Goal: Task Accomplishment & Management: Complete application form

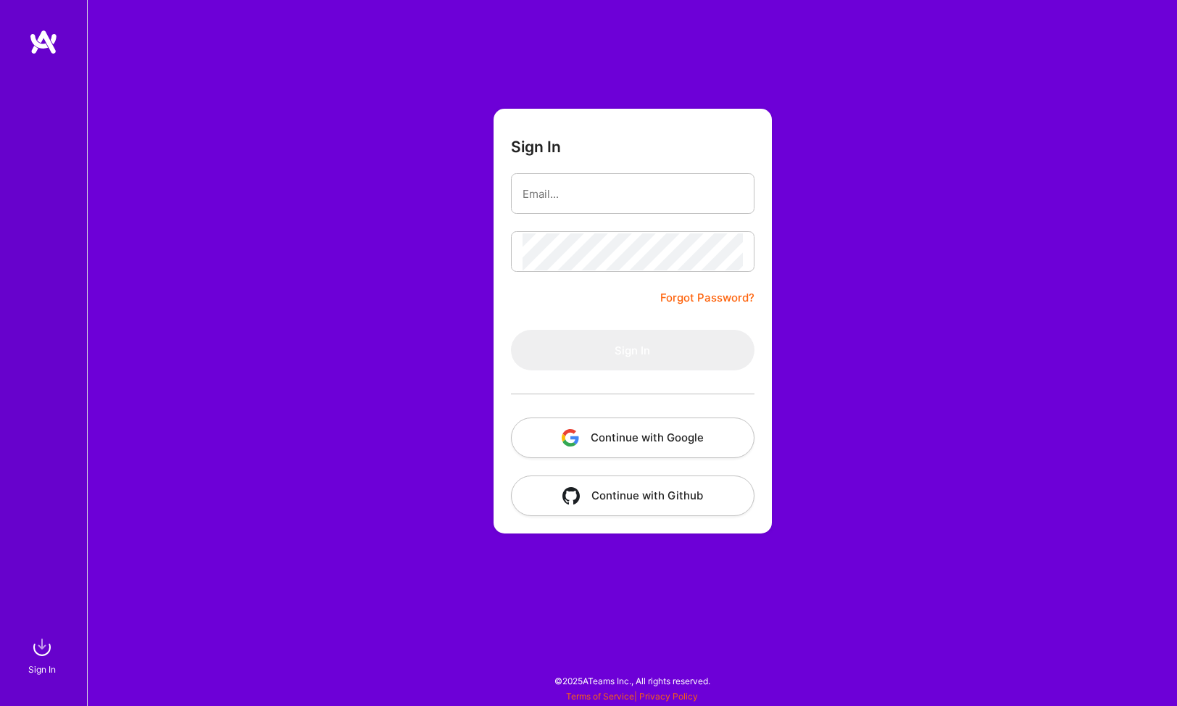
drag, startPoint x: 633, startPoint y: 433, endPoint x: 897, endPoint y: 182, distance: 364.5
click at [921, 237] on div "Sign In Forgot Password? Sign In Continue with Google Continue with Github" at bounding box center [632, 353] width 1090 height 706
type input "[EMAIL_ADDRESS][DOMAIN_NAME]"
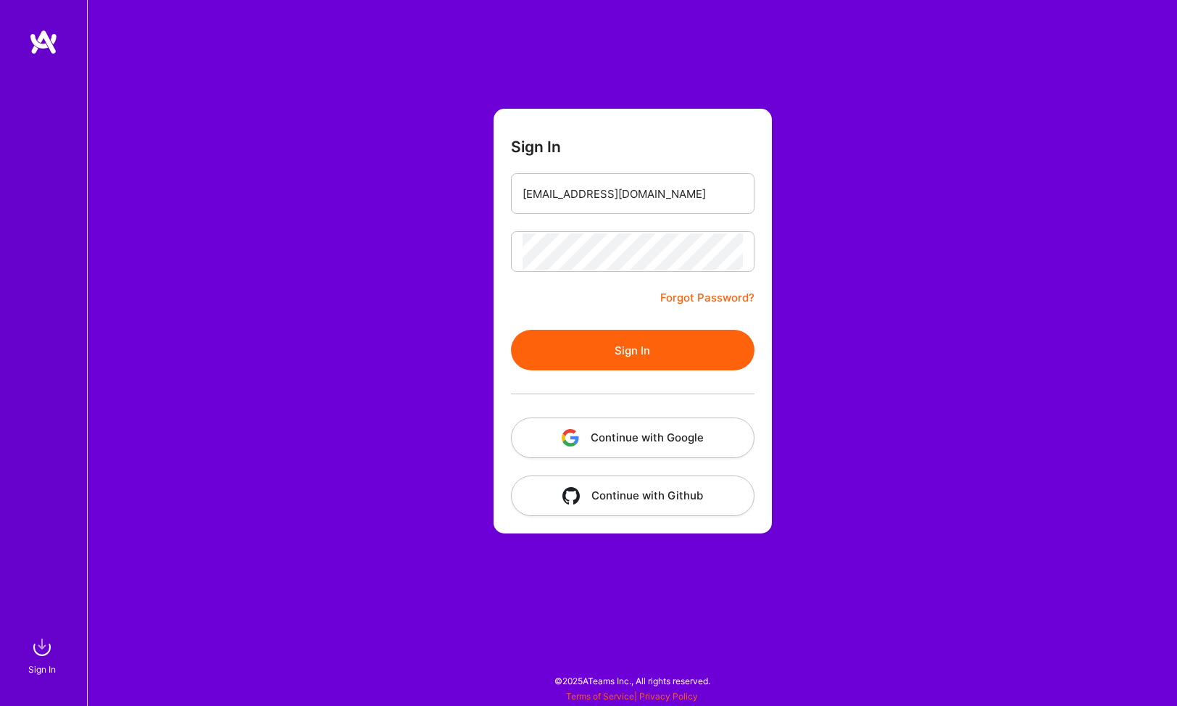
click at [639, 344] on button "Sign In" at bounding box center [633, 350] width 244 height 41
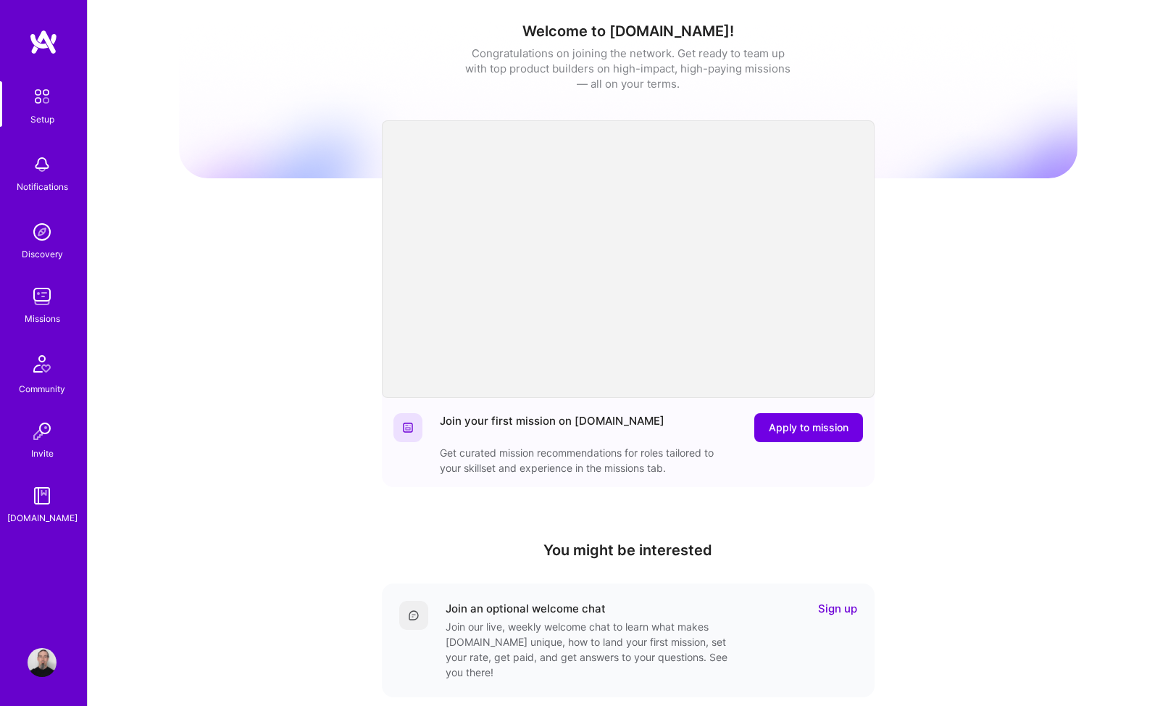
click at [968, 275] on div "Welcome to [DOMAIN_NAME]! Congratulations on joining the network. Get ready to …" at bounding box center [628, 477] width 899 height 932
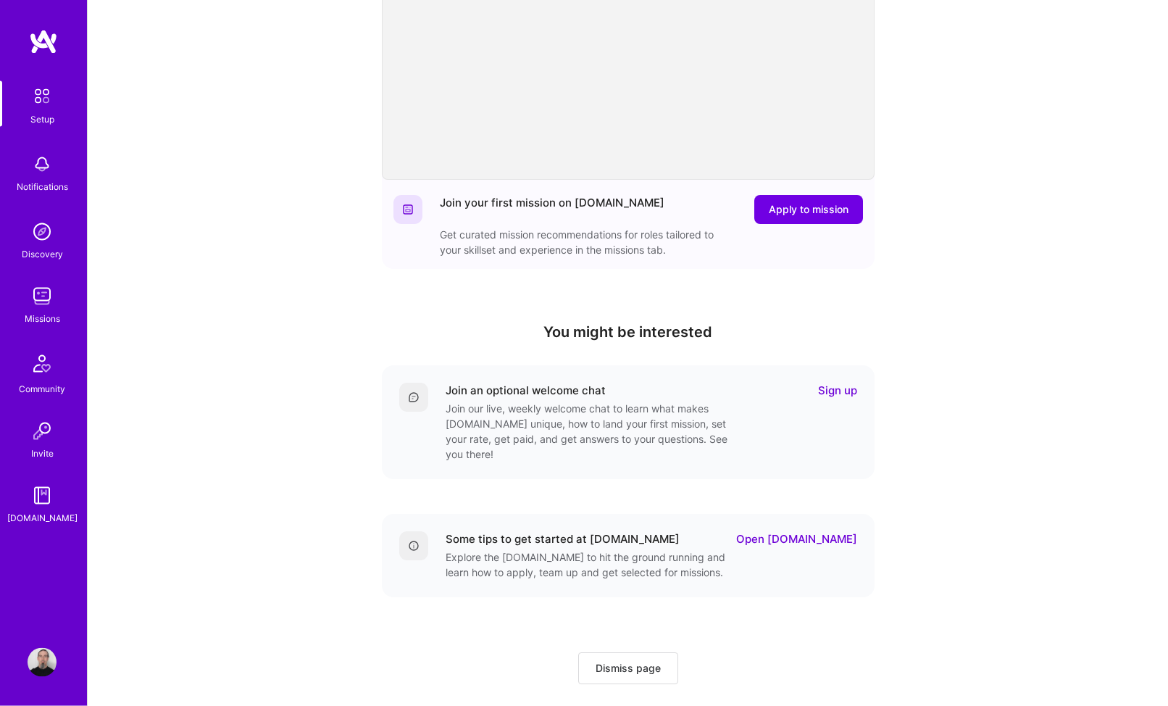
scroll to position [222, 0]
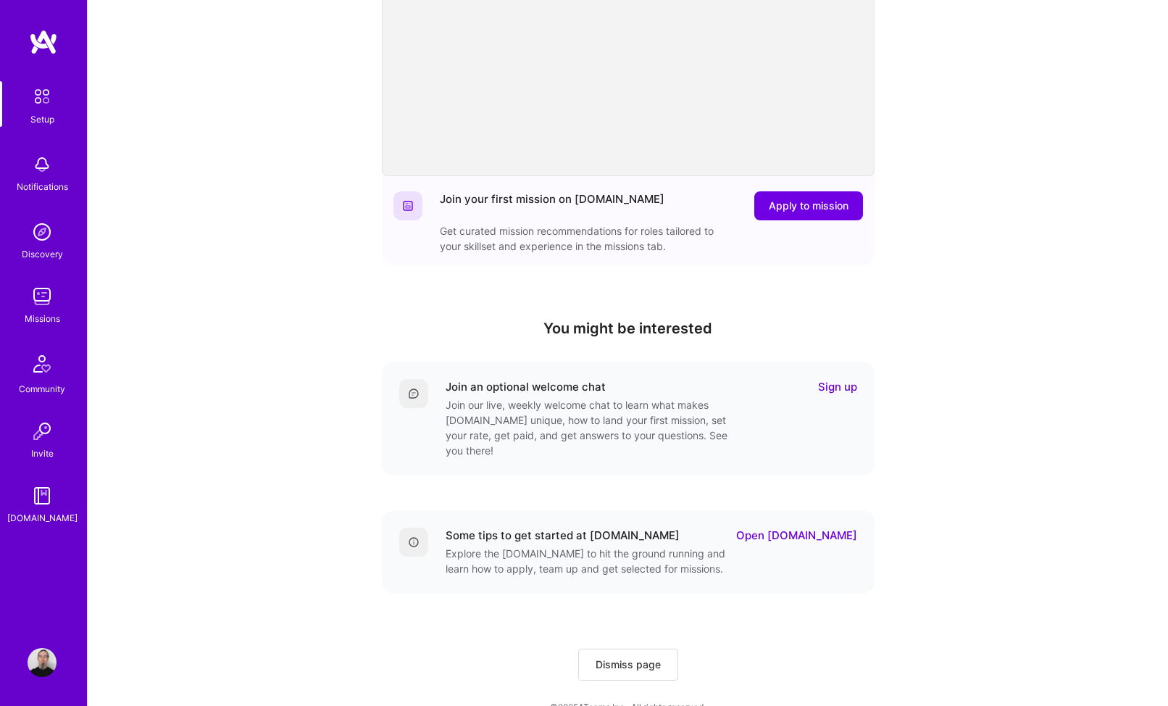
click at [41, 294] on img at bounding box center [42, 296] width 29 height 29
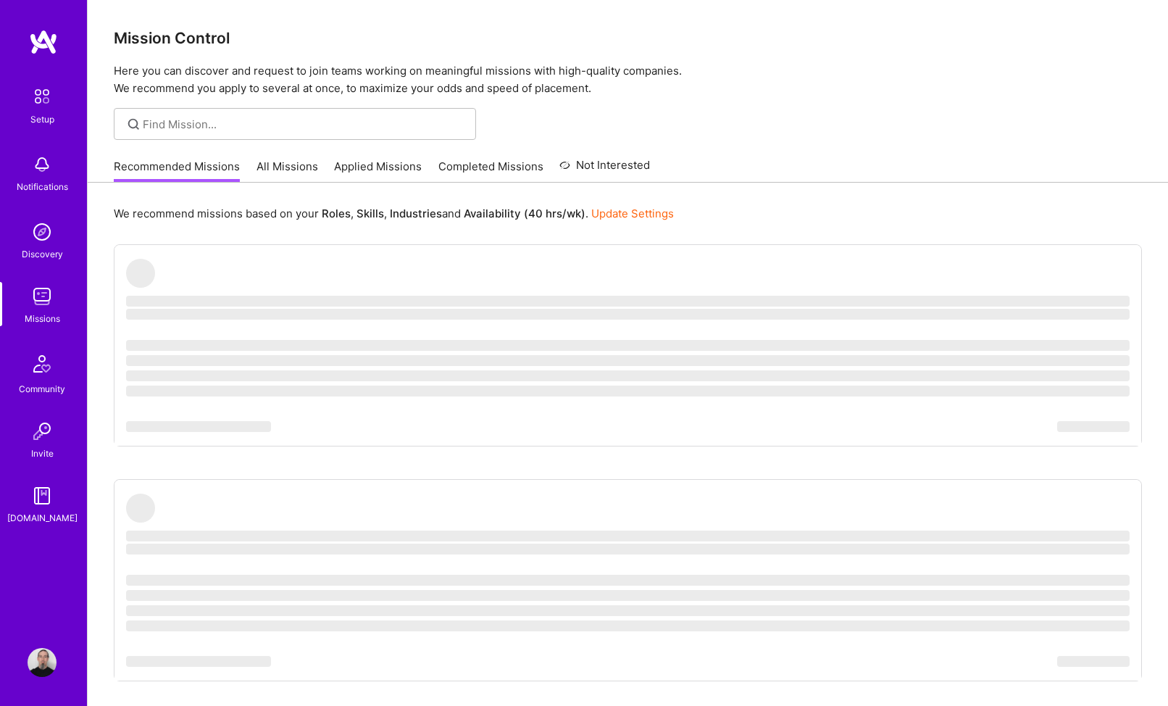
click at [64, 109] on link "Setup" at bounding box center [42, 104] width 90 height 46
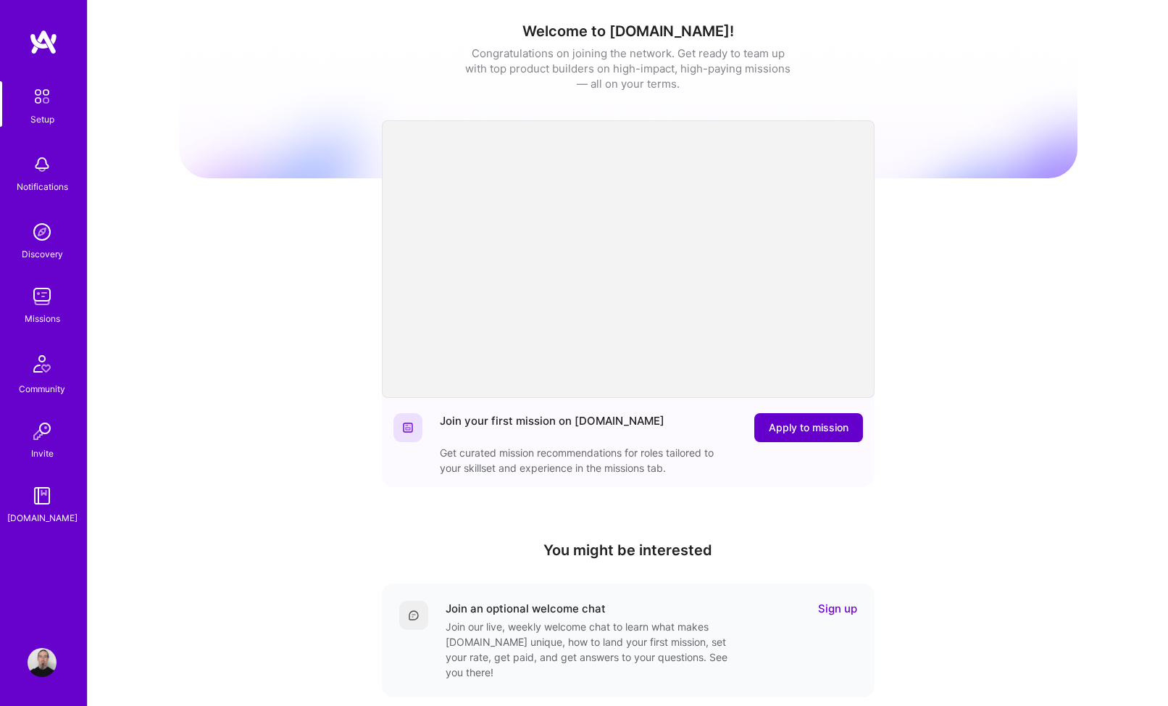
click at [838, 426] on span "Apply to mission" at bounding box center [809, 427] width 80 height 14
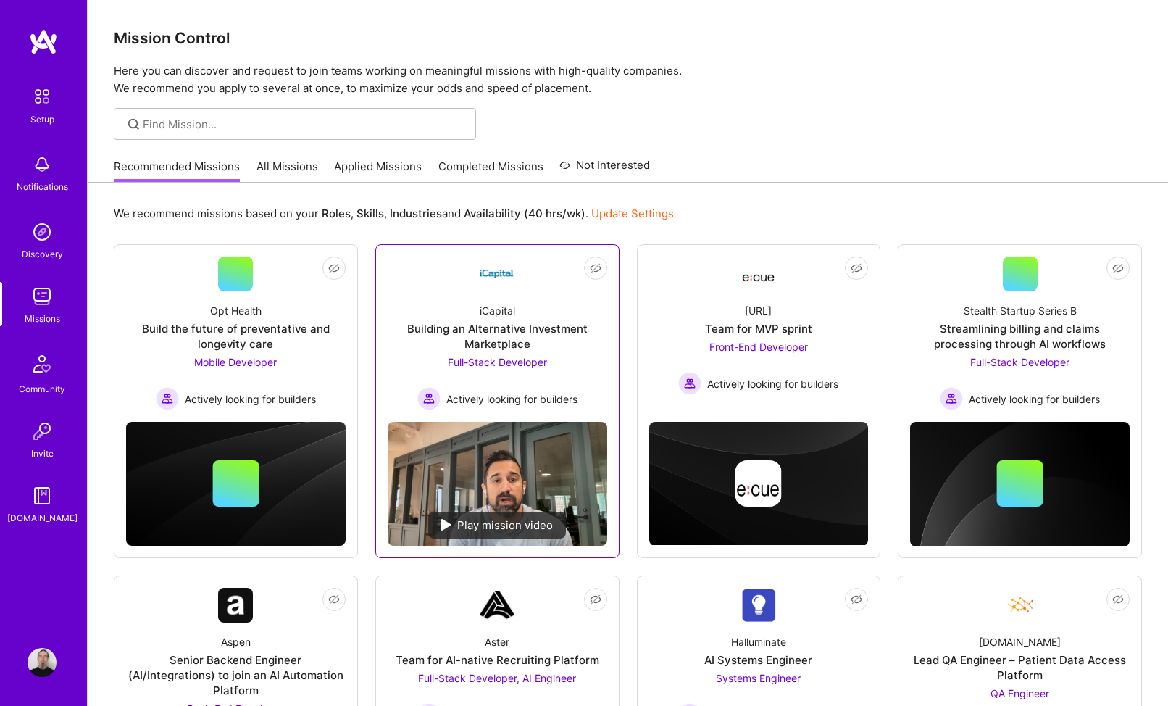
click at [515, 345] on div "Building an Alternative Investment Marketplace" at bounding box center [498, 336] width 220 height 30
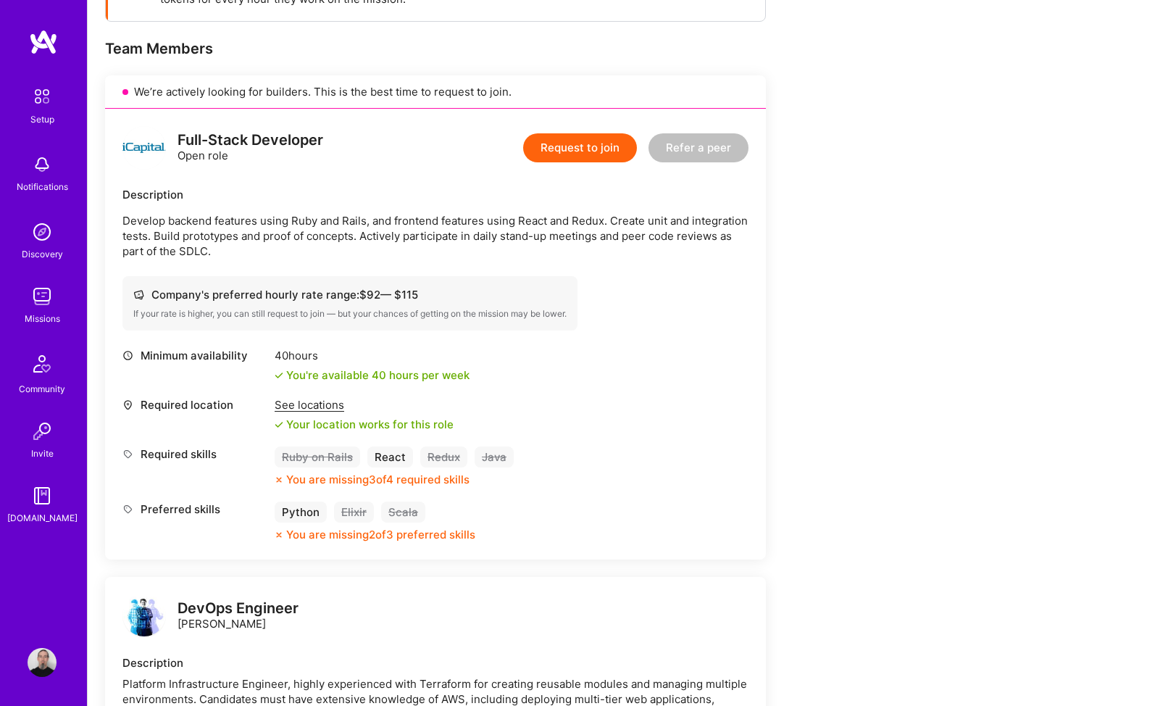
scroll to position [296, 0]
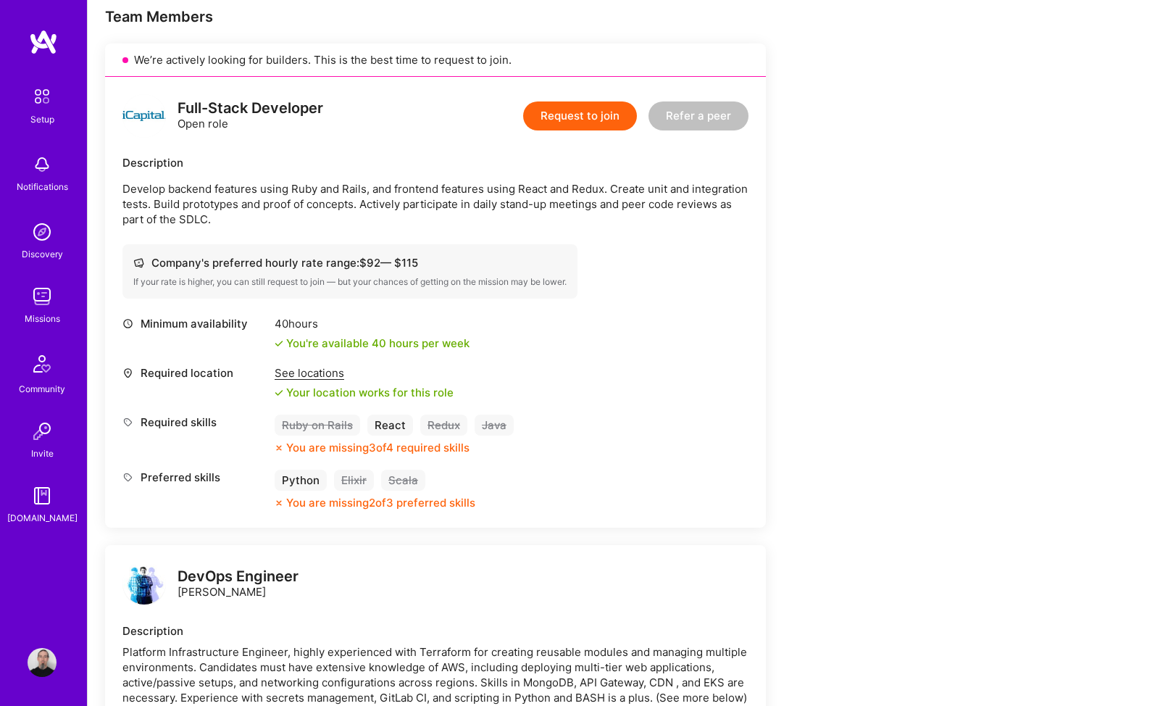
drag, startPoint x: 802, startPoint y: 412, endPoint x: 644, endPoint y: 440, distance: 160.5
click at [335, 502] on div "You are missing 2 of 3 preferred skills" at bounding box center [380, 502] width 189 height 15
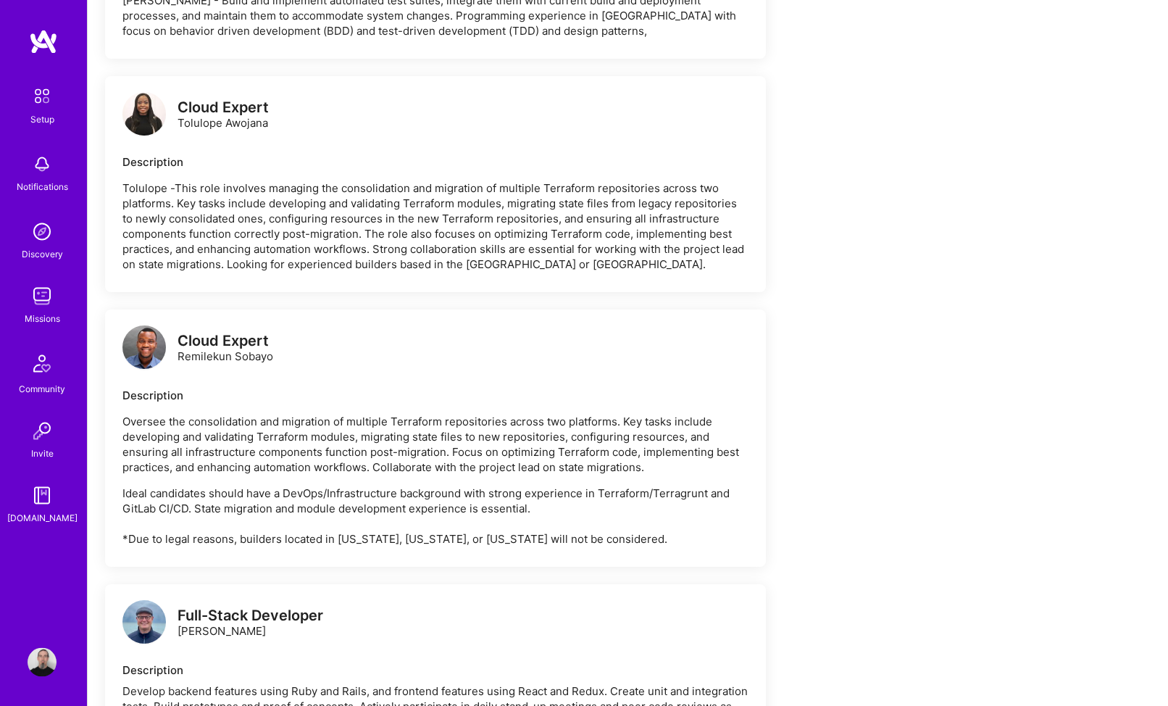
scroll to position [2439, 0]
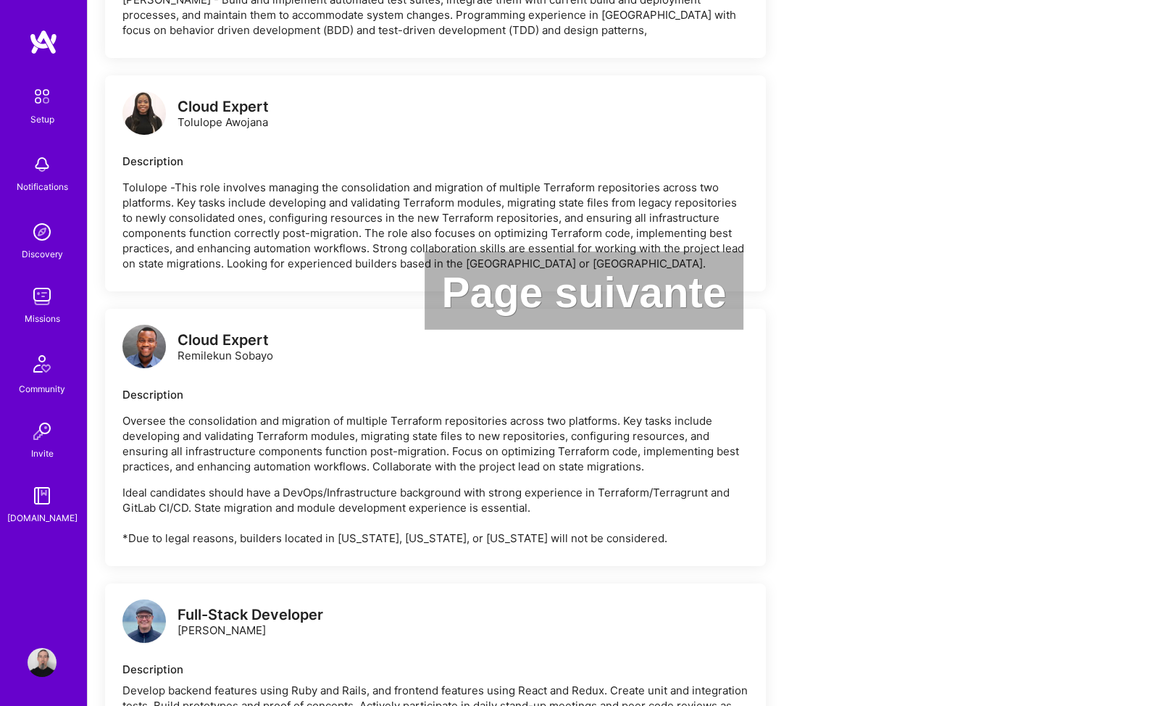
drag, startPoint x: 738, startPoint y: 504, endPoint x: 848, endPoint y: 250, distance: 277.2
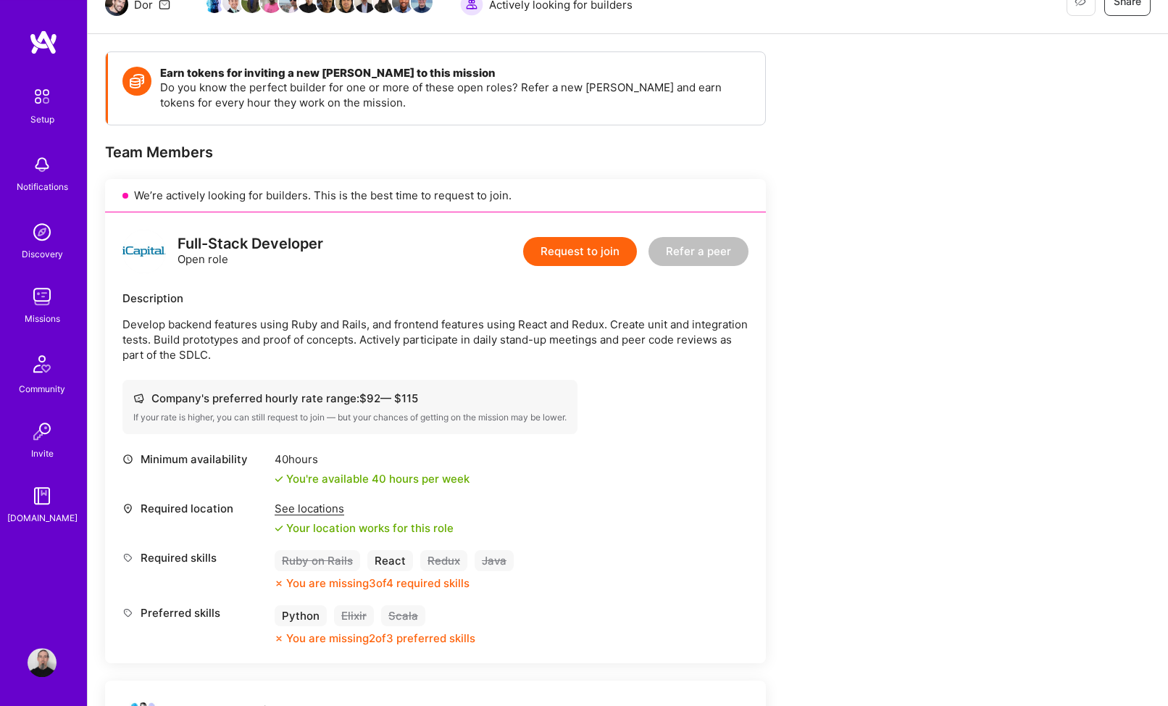
scroll to position [148, 0]
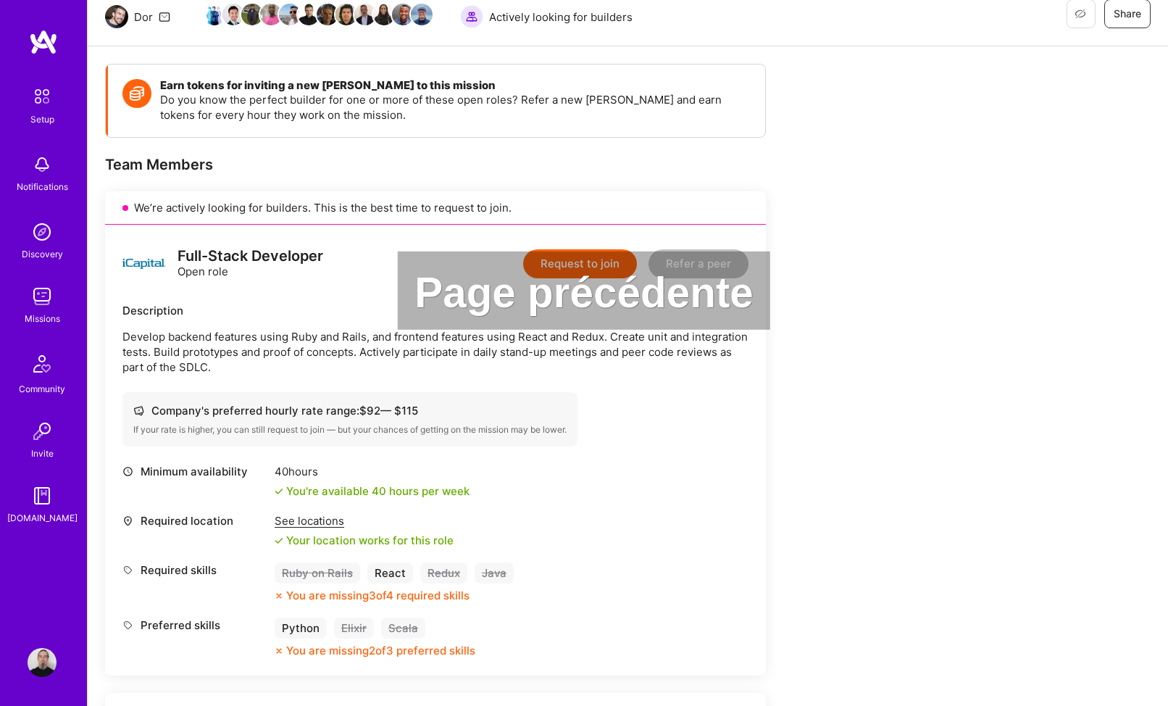
drag, startPoint x: 529, startPoint y: 403, endPoint x: 418, endPoint y: 407, distance: 110.9
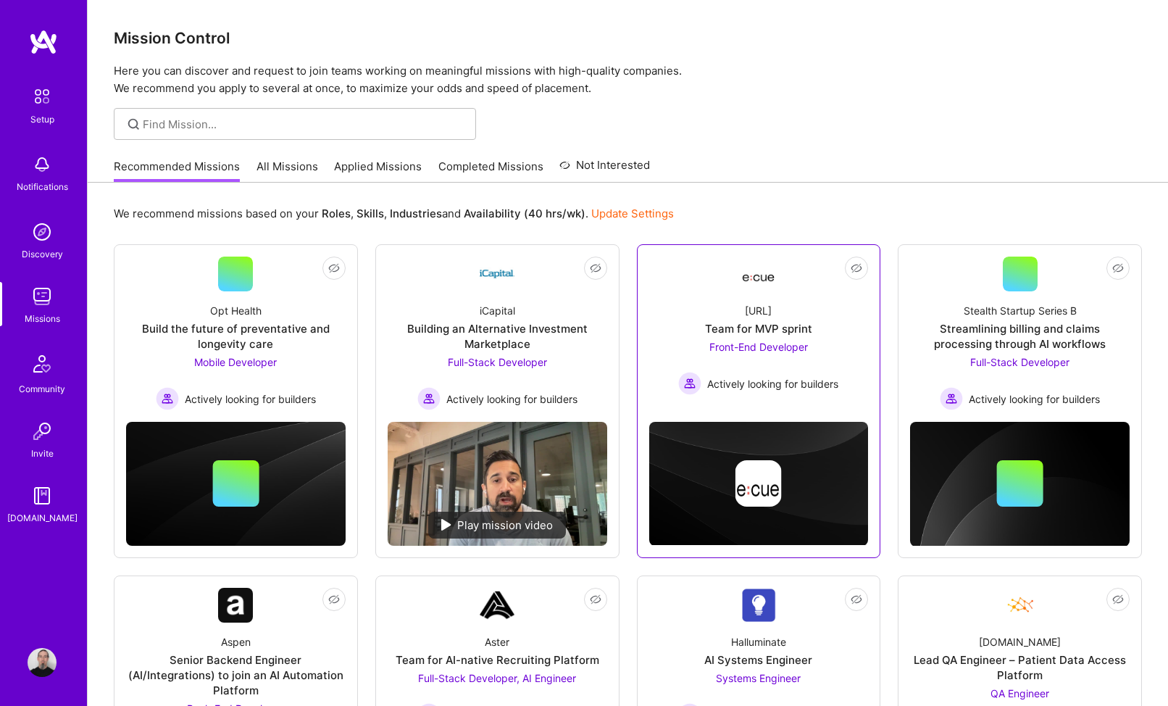
click at [775, 383] on span "Actively looking for builders" at bounding box center [772, 383] width 131 height 15
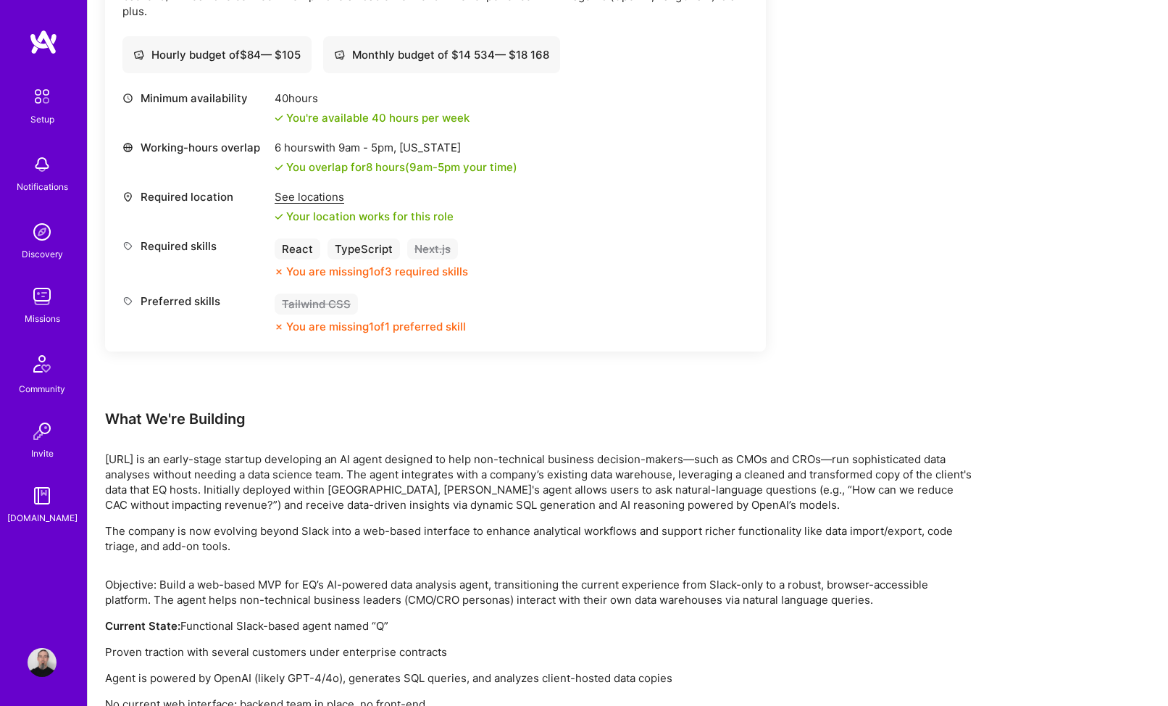
scroll to position [517, 0]
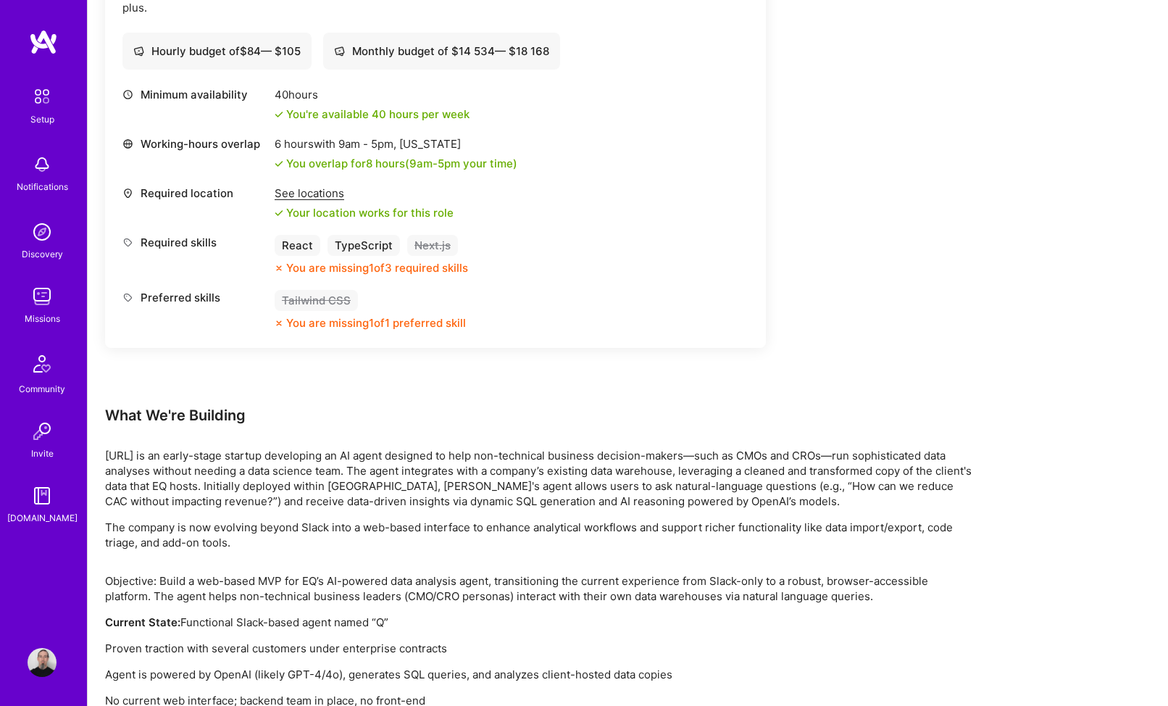
drag, startPoint x: 638, startPoint y: 494, endPoint x: 501, endPoint y: 494, distance: 137.0
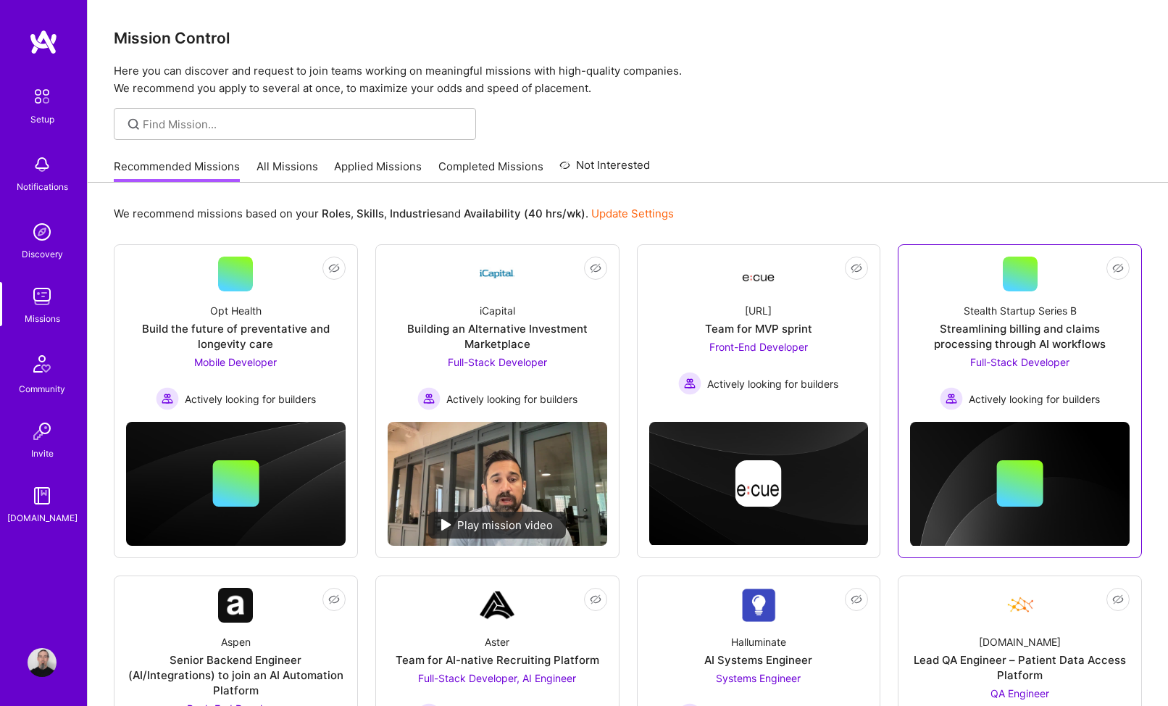
click at [1072, 348] on div "Streamlining billing and claims processing through AI workflows" at bounding box center [1020, 336] width 220 height 30
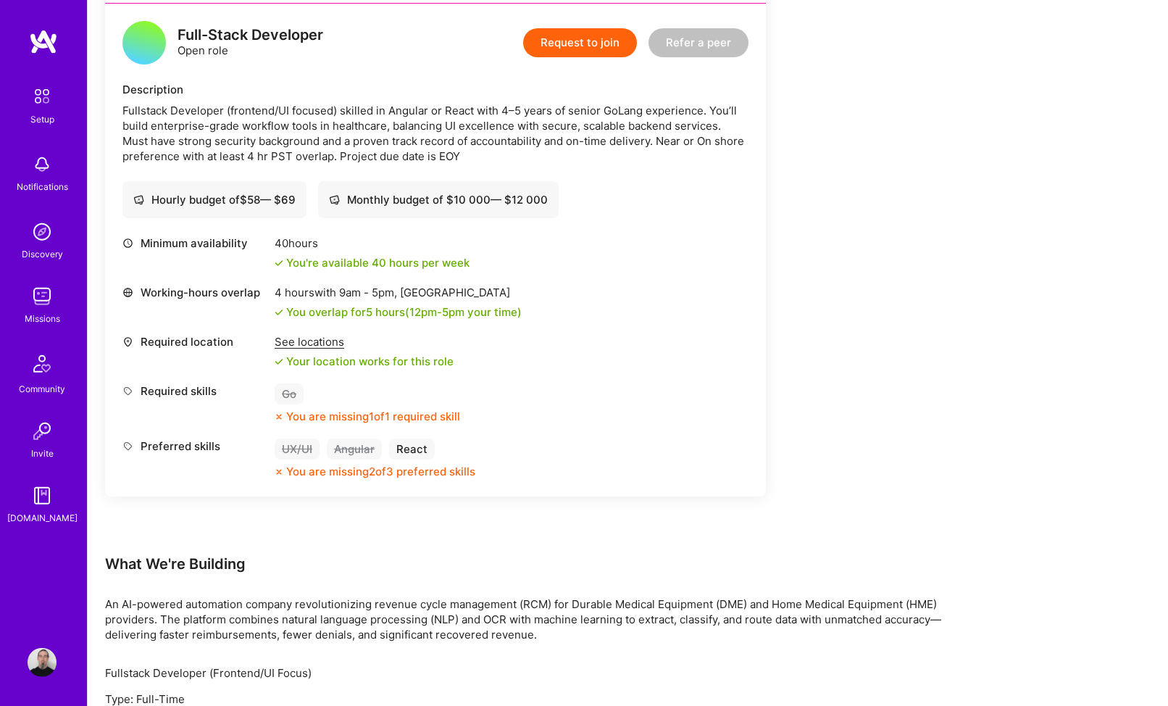
scroll to position [370, 0]
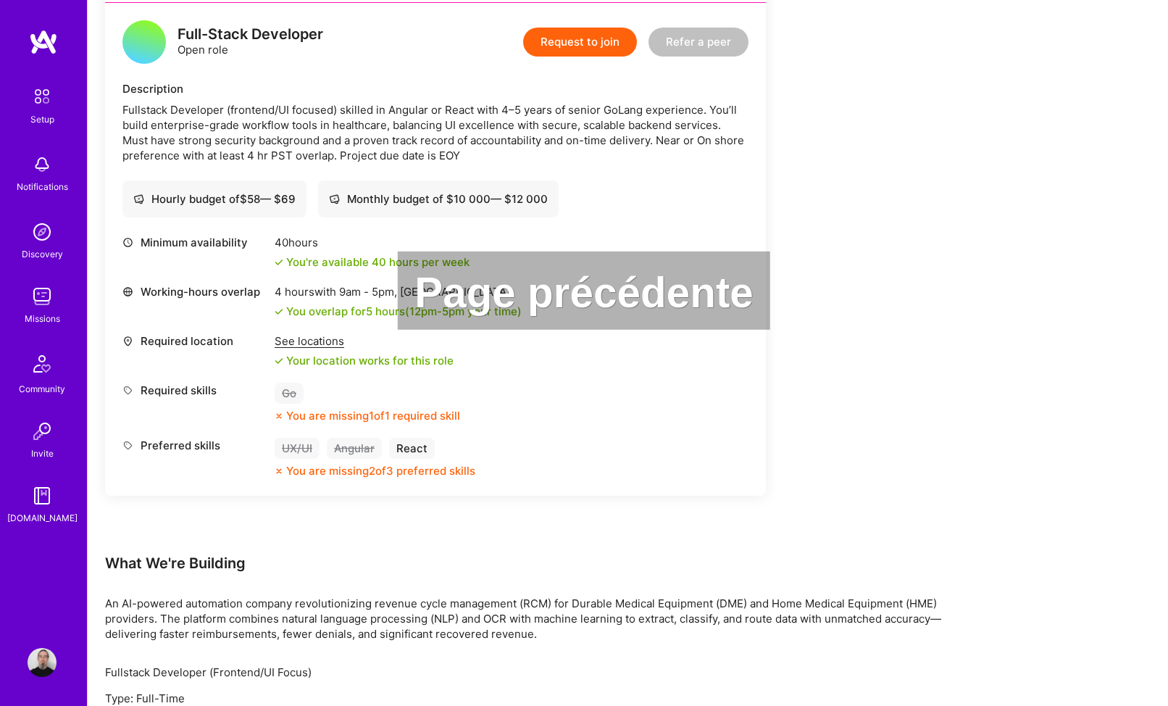
drag, startPoint x: 677, startPoint y: 487, endPoint x: 583, endPoint y: 488, distance: 94.2
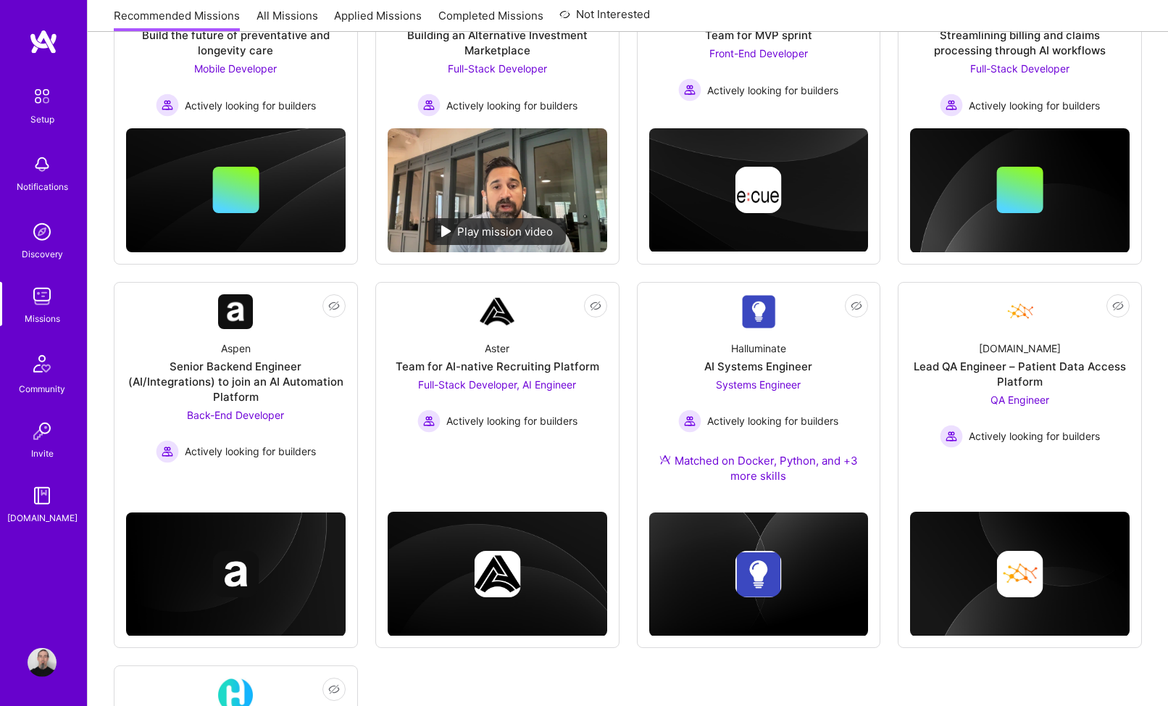
scroll to position [296, 0]
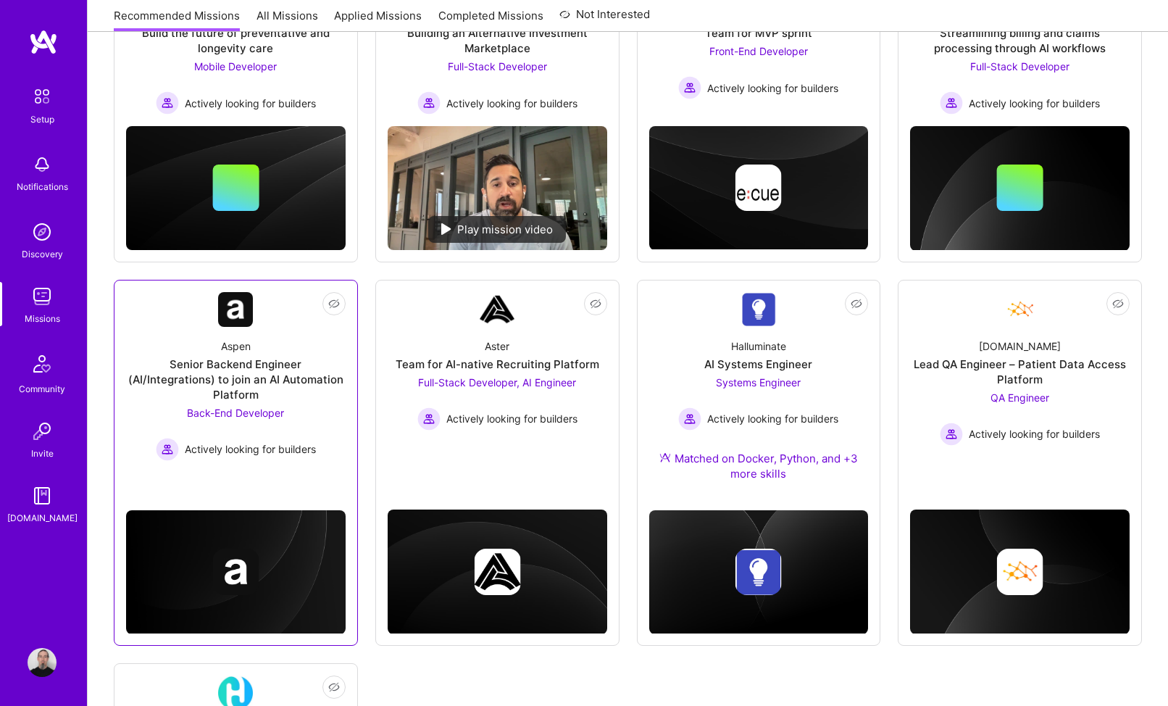
click at [281, 452] on link "Not Interested Aspen Senior Backend Engineer (AI/Integrations) to join an AI Au…" at bounding box center [236, 376] width 220 height 169
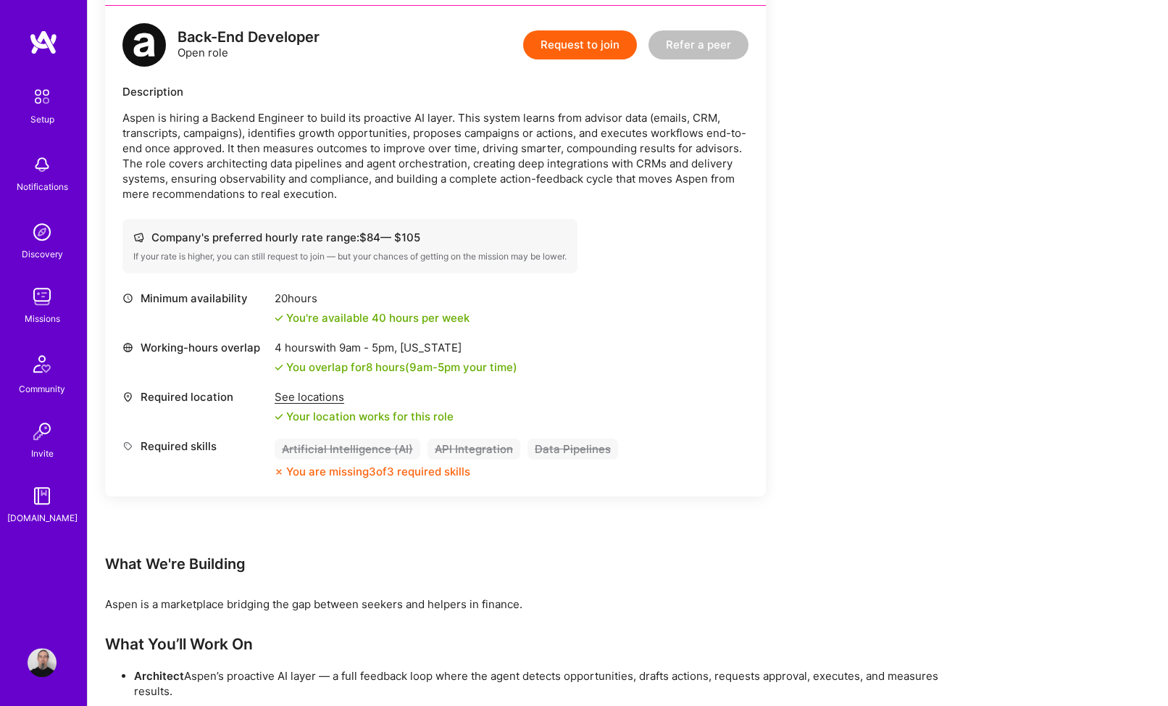
scroll to position [370, 0]
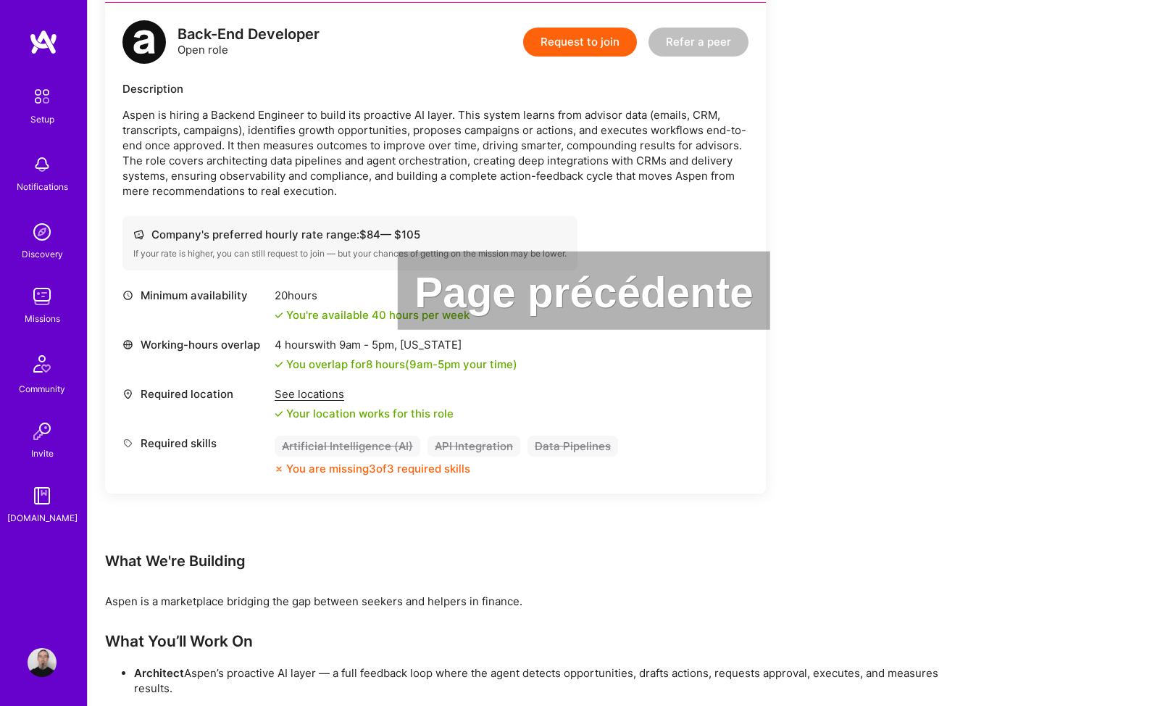
drag, startPoint x: 630, startPoint y: 515, endPoint x: 613, endPoint y: 515, distance: 16.7
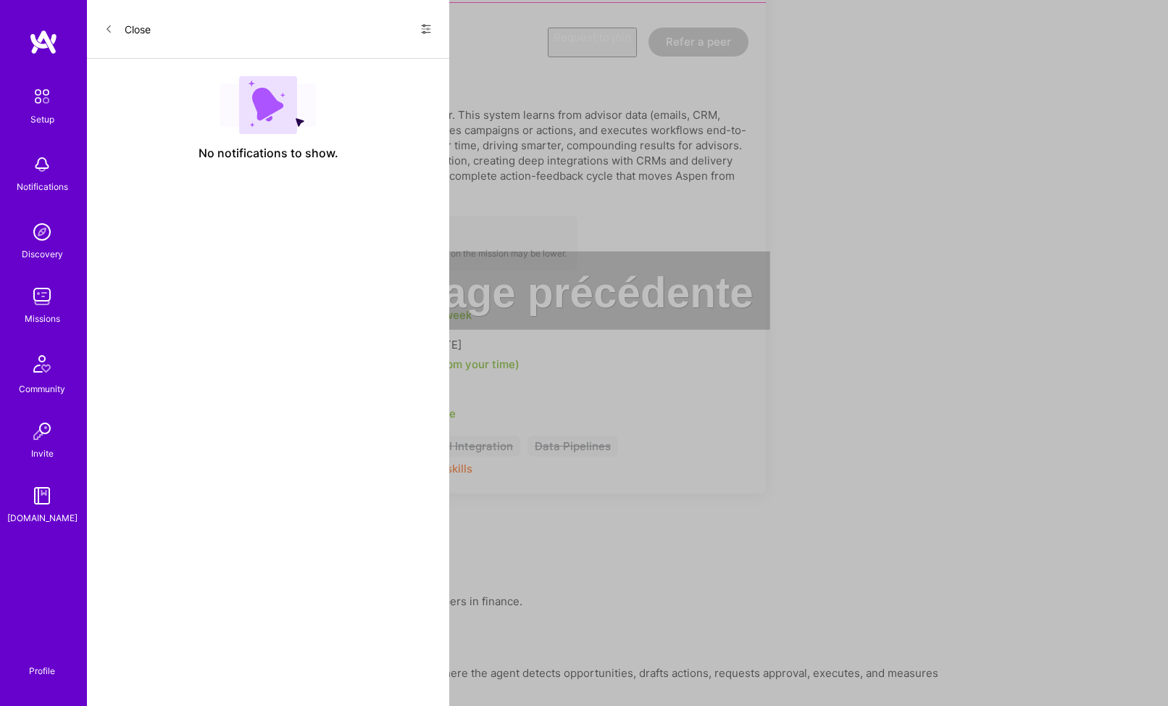
scroll to position [296, 0]
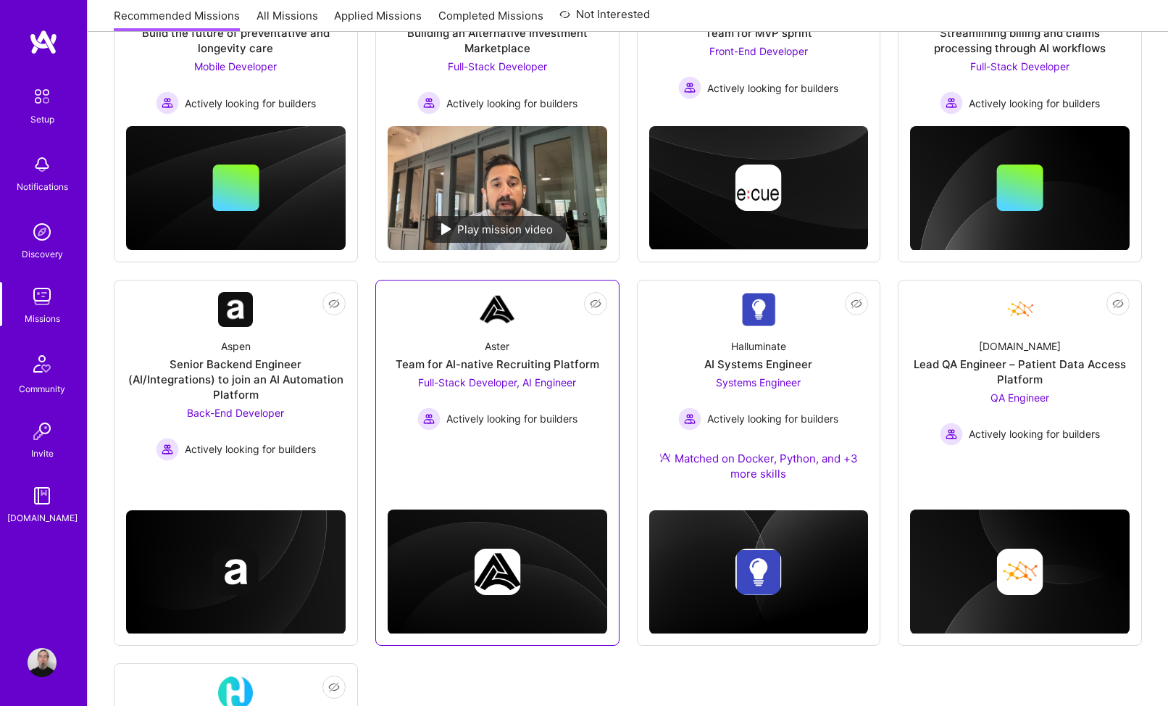
click at [531, 433] on link "Not Interested Aster Team for AI-native Recruiting Platform Full-Stack Develope…" at bounding box center [498, 374] width 220 height 165
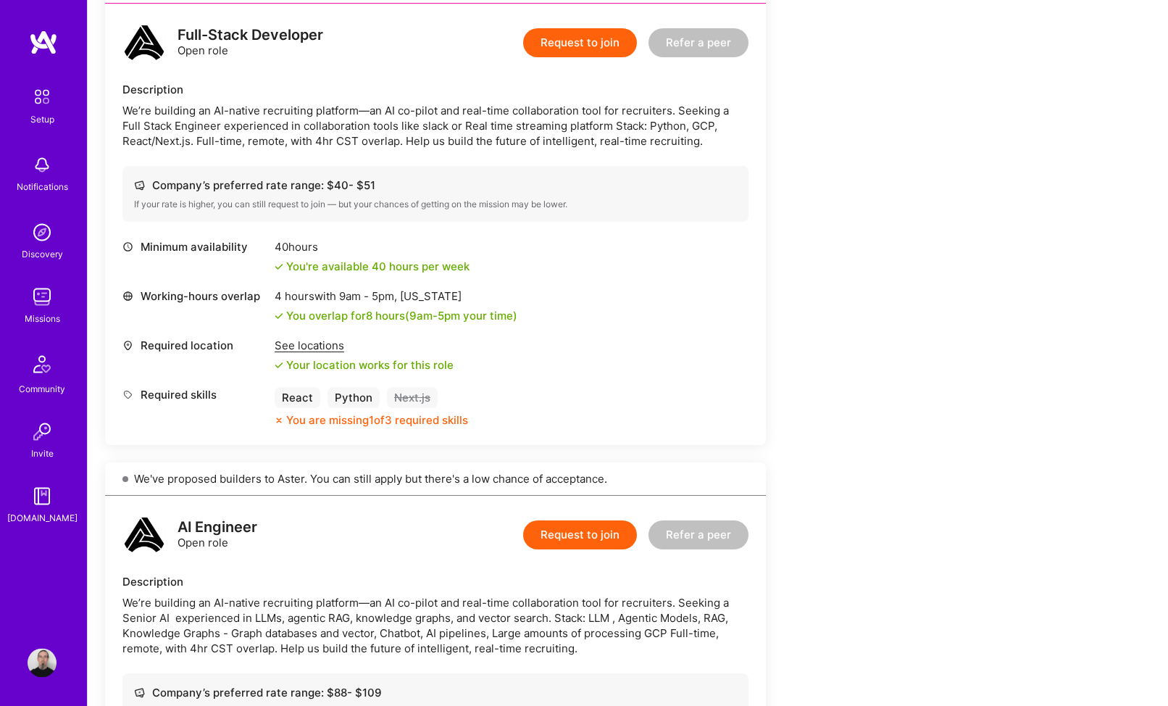
scroll to position [370, 0]
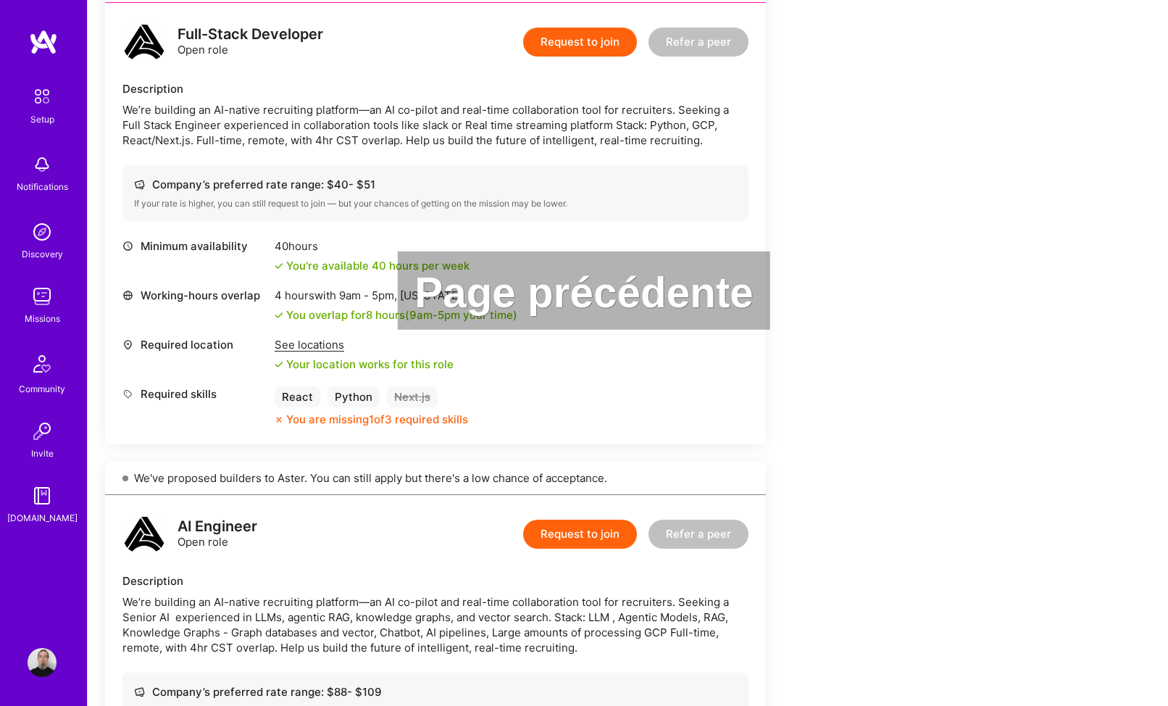
drag, startPoint x: 771, startPoint y: 419, endPoint x: 649, endPoint y: 421, distance: 121.8
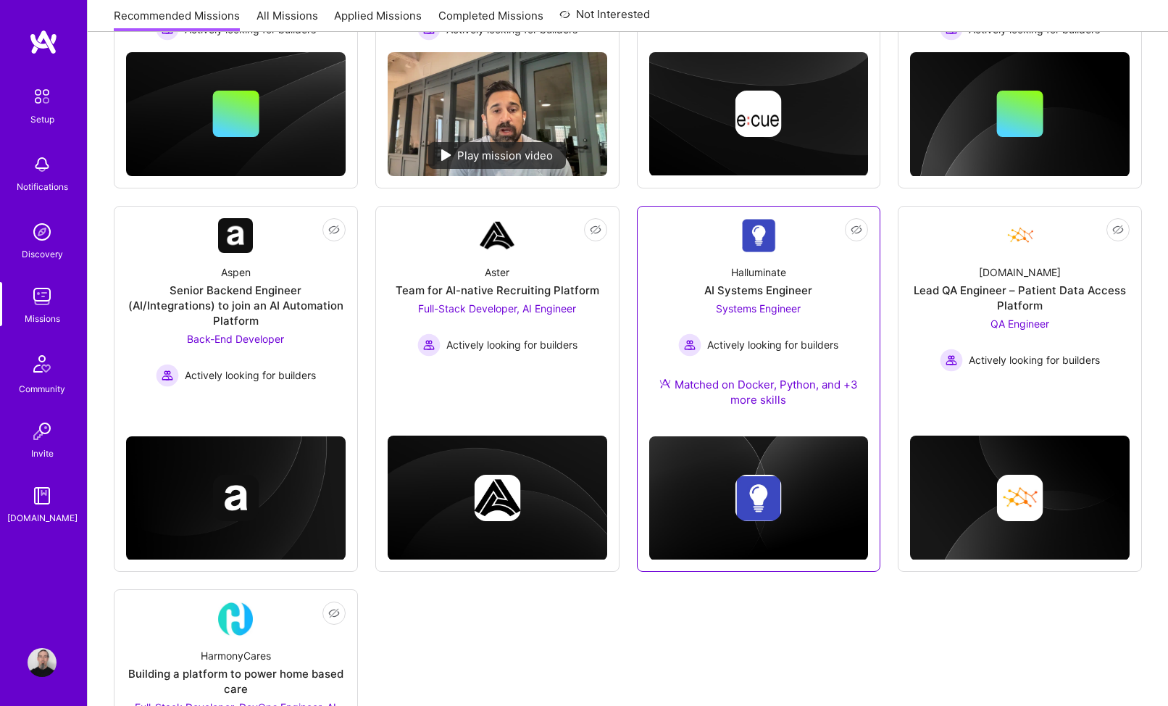
scroll to position [296, 0]
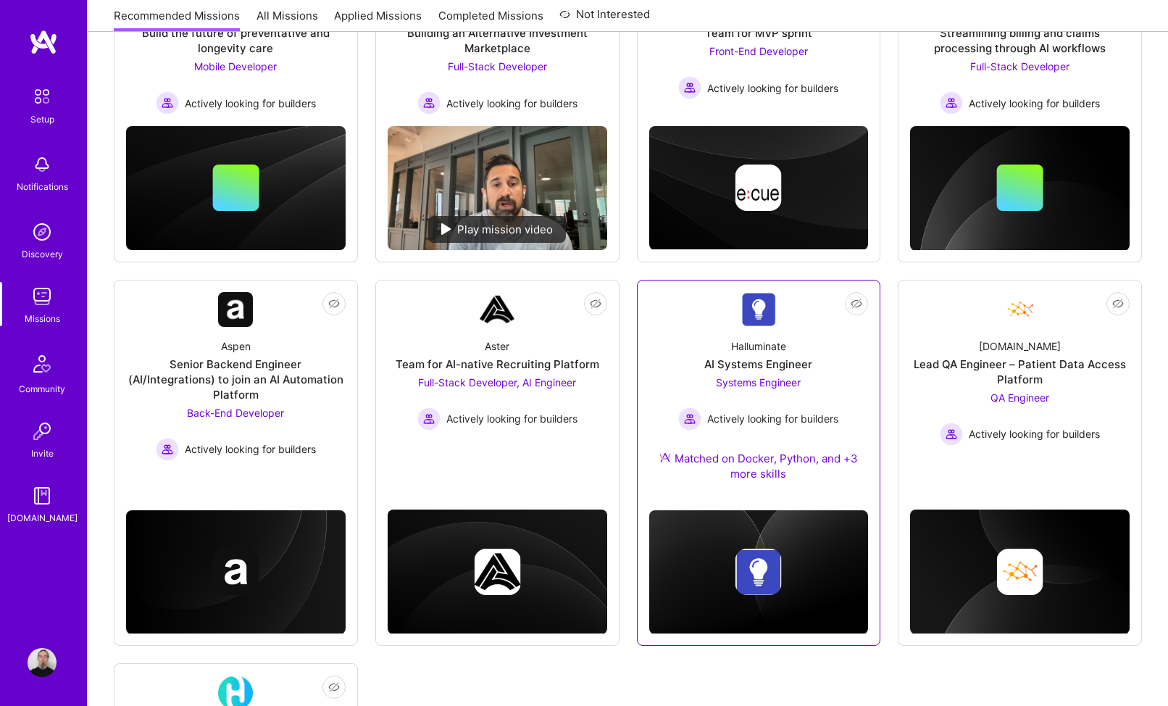
click at [735, 427] on div "Actively looking for builders" at bounding box center [758, 418] width 160 height 23
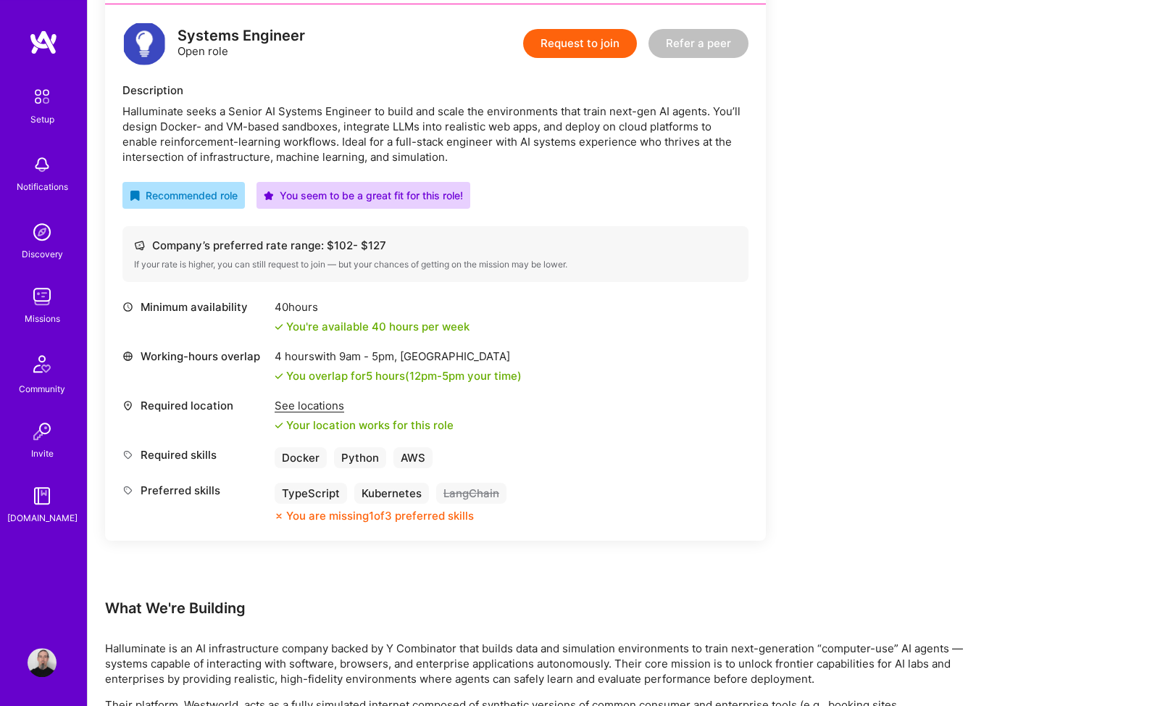
scroll to position [370, 0]
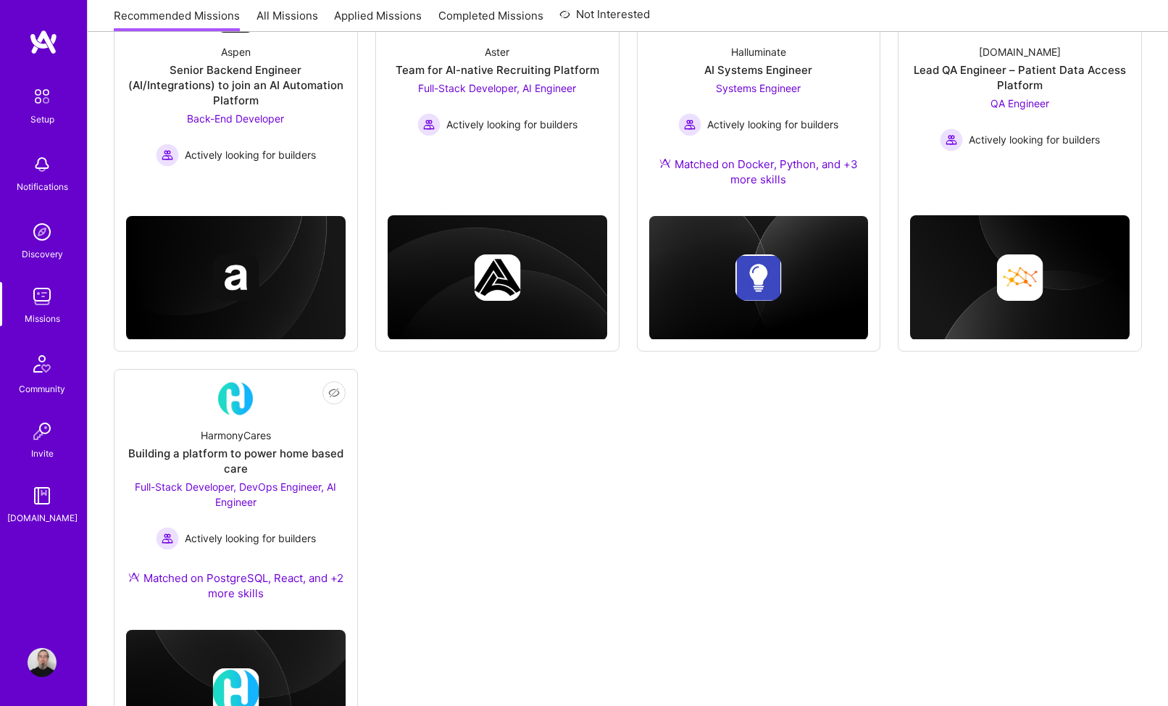
scroll to position [591, 0]
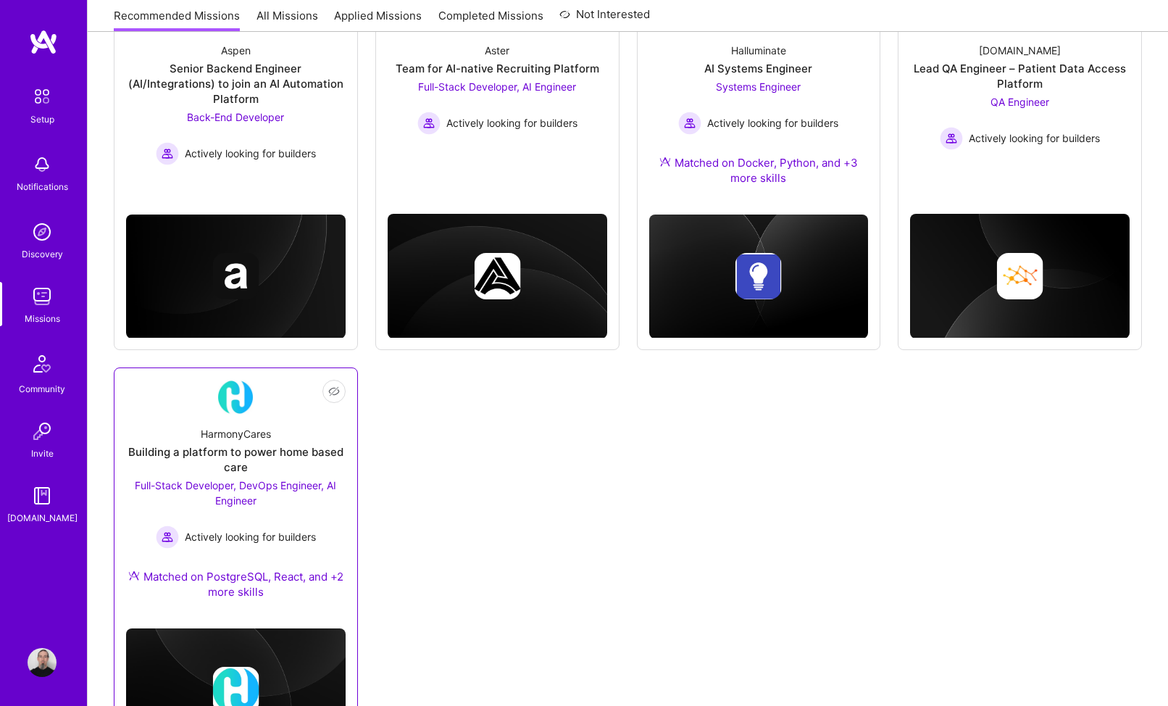
click at [291, 533] on span "Actively looking for builders" at bounding box center [250, 536] width 131 height 15
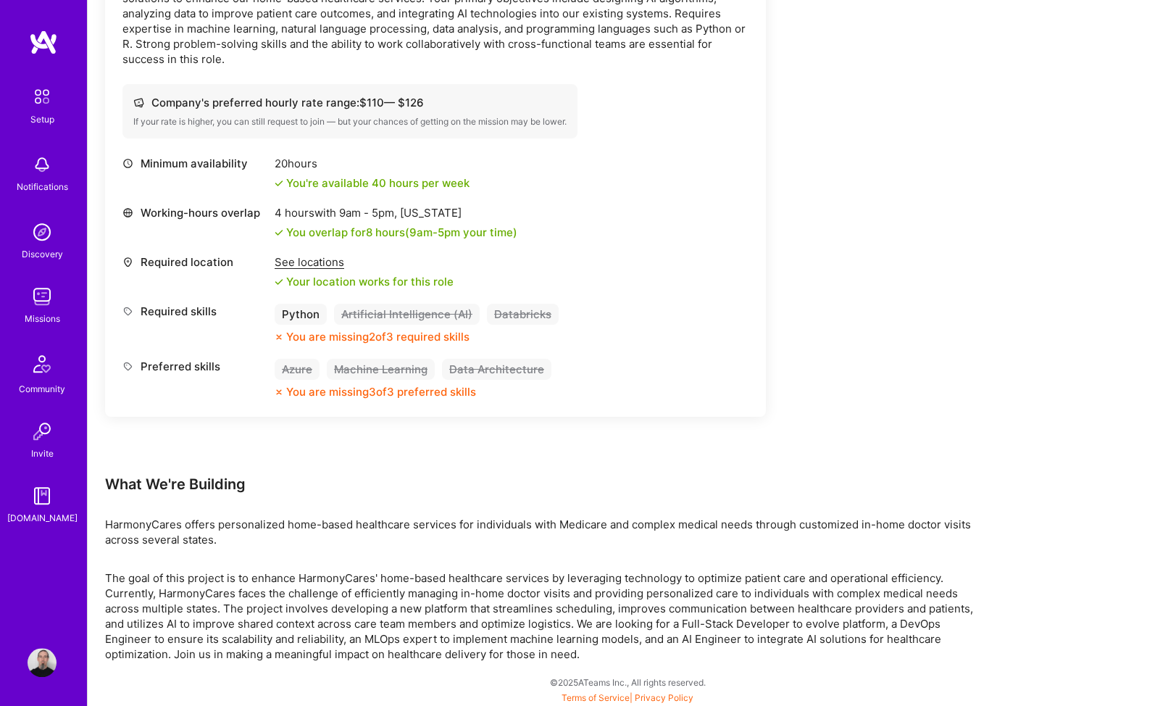
scroll to position [1736, 0]
